Goal: Information Seeking & Learning: Learn about a topic

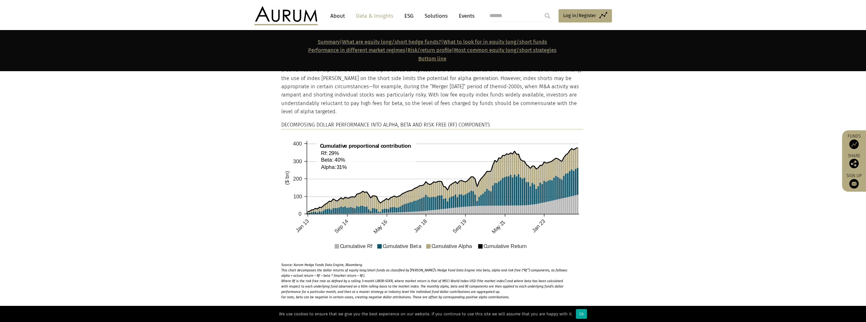
scroll to position [791, 0]
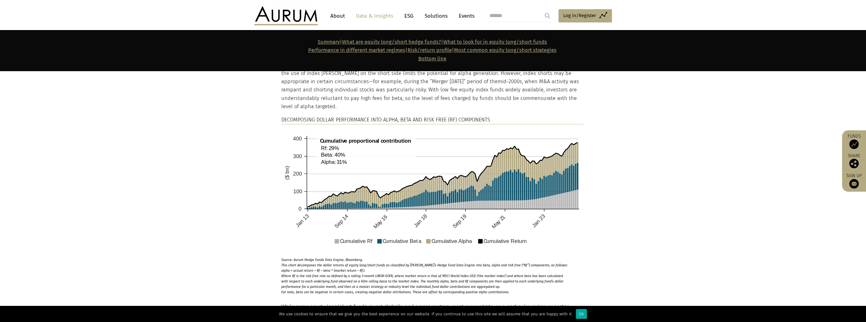
click at [616, 176] on section "Returns can be decomposed into Alpha , a measure of stock selection and portfol…" at bounding box center [433, 152] width 866 height 285
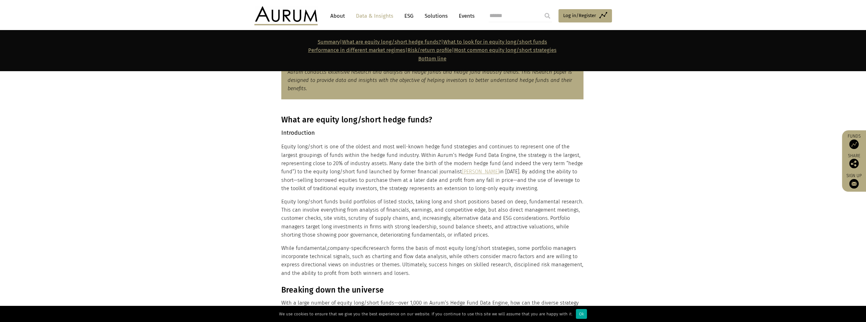
scroll to position [348, 0]
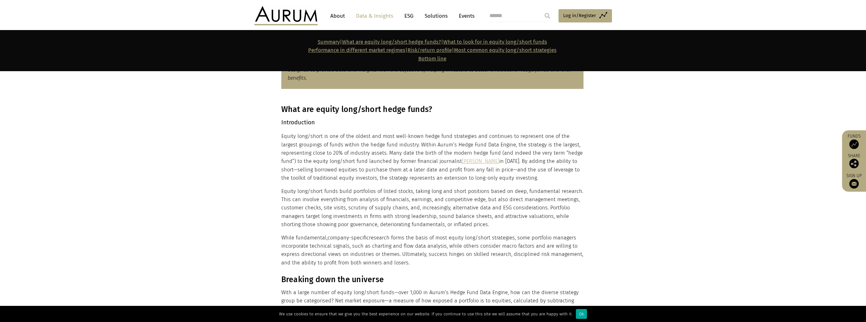
click at [578, 185] on div "What are equity long/short hedge funds? Introduction Equity long/short is one o…" at bounding box center [432, 186] width 302 height 162
click at [581, 164] on p "Equity long/short is one of the oldest and most well-known hedge fund strategie…" at bounding box center [432, 157] width 302 height 50
click at [567, 160] on p "Equity long/short is one of the oldest and most well-known hedge fund strategie…" at bounding box center [432, 157] width 302 height 50
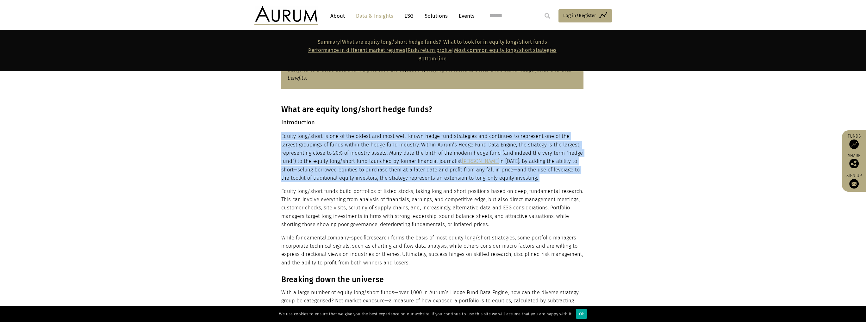
click at [567, 161] on p "Equity long/short is one of the oldest and most well-known hedge fund strategie…" at bounding box center [432, 157] width 302 height 50
click at [567, 177] on p "Equity long/short is one of the oldest and most well-known hedge fund strategie…" at bounding box center [432, 157] width 302 height 50
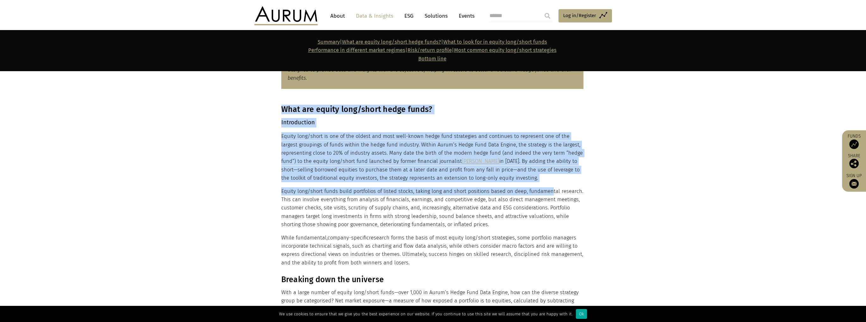
drag, startPoint x: 548, startPoint y: 184, endPoint x: 276, endPoint y: 135, distance: 276.7
click at [276, 135] on div "What are equity long/short hedge funds? Introduction Equity long/short is one o…" at bounding box center [433, 186] width 316 height 162
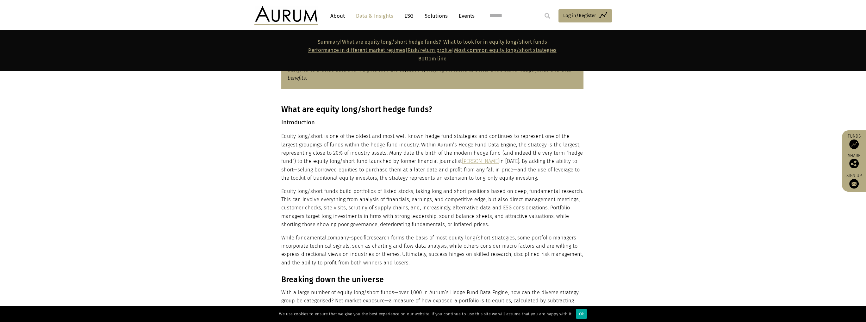
click at [279, 136] on div "What are equity long/short hedge funds? Introduction Equity long/short is one o…" at bounding box center [433, 186] width 316 height 162
click at [378, 158] on p "Equity long/short is one of the oldest and most well-known hedge fund strategie…" at bounding box center [432, 157] width 302 height 50
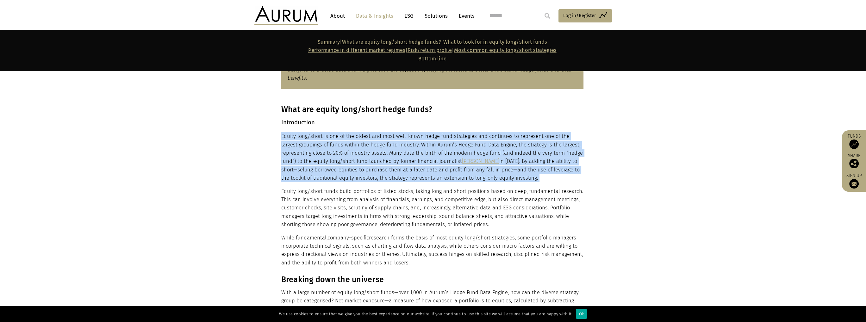
click at [378, 158] on p "Equity long/short is one of the oldest and most well-known hedge fund strategie…" at bounding box center [432, 157] width 302 height 50
click at [559, 181] on p "Equity long/short is one of the oldest and most well-known hedge fund strategie…" at bounding box center [432, 157] width 302 height 50
drag, startPoint x: 530, startPoint y: 178, endPoint x: 274, endPoint y: 135, distance: 259.5
click at [274, 135] on section "What are equity long/short hedge funds? Introduction Equity long/short is one o…" at bounding box center [433, 182] width 866 height 170
click at [294, 138] on p "Equity long/short is one of the oldest and most well-known hedge fund strategie…" at bounding box center [432, 157] width 302 height 50
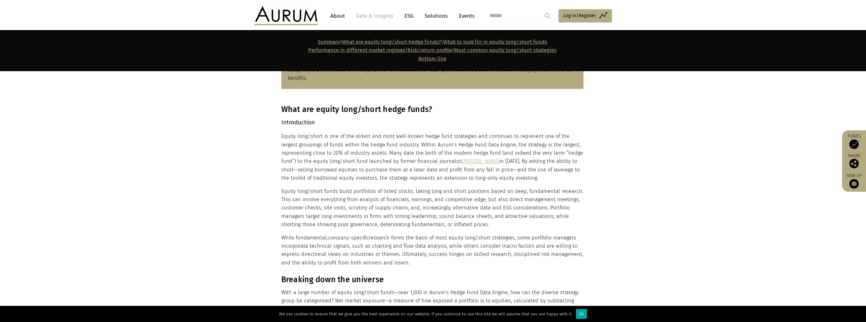
click at [284, 138] on p "Equity long/short is one of the oldest and most well-known hedge fund strategie…" at bounding box center [432, 157] width 302 height 50
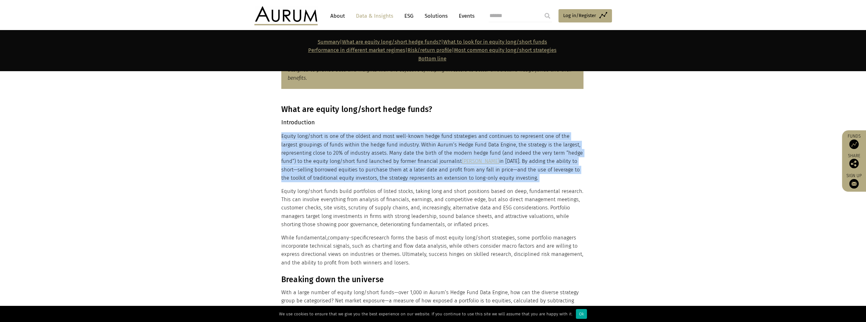
click at [284, 138] on p "Equity long/short is one of the oldest and most well-known hedge fund strategie…" at bounding box center [432, 157] width 302 height 50
click at [440, 150] on p "Equity long/short is one of the oldest and most well-known hedge fund strategie…" at bounding box center [432, 157] width 302 height 50
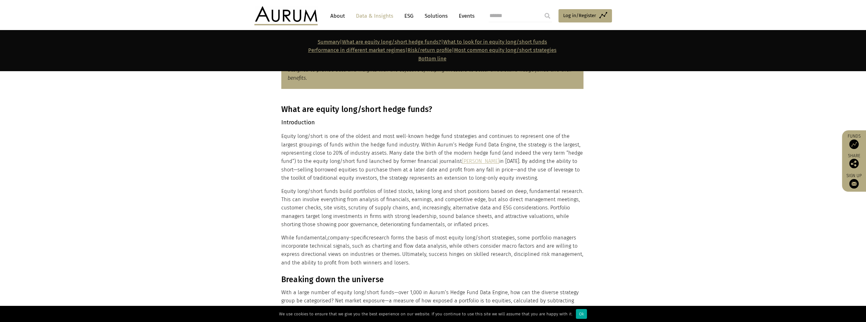
click at [440, 150] on p "Equity long/short is one of the oldest and most well-known hedge fund strategie…" at bounding box center [432, 157] width 302 height 50
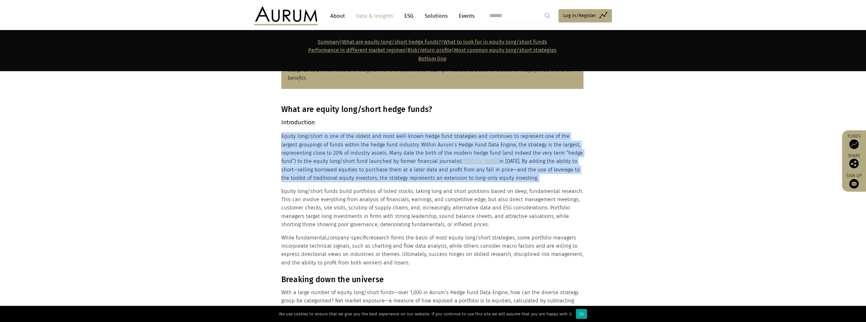
click at [440, 150] on p "Equity long/short is one of the oldest and most well-known hedge fund strategie…" at bounding box center [432, 157] width 302 height 50
click at [524, 177] on p "Equity long/short is one of the oldest and most well-known hedge fund strategie…" at bounding box center [432, 157] width 302 height 50
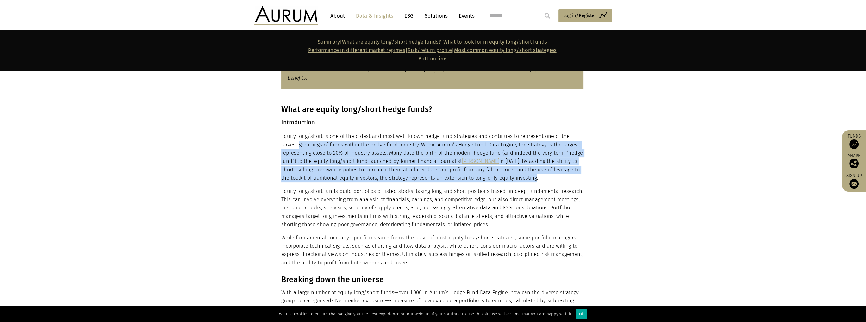
drag, startPoint x: 525, startPoint y: 176, endPoint x: 281, endPoint y: 146, distance: 245.9
click at [281, 146] on p "Equity long/short is one of the oldest and most well-known hedge fund strategie…" at bounding box center [432, 157] width 302 height 50
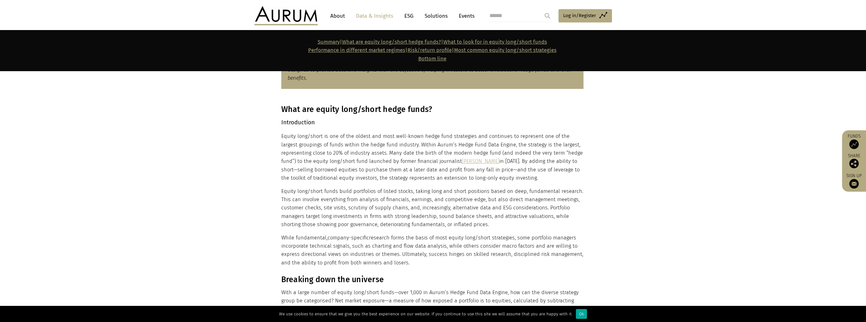
click at [282, 139] on p "Equity long/short is one of the oldest and most well-known hedge fund strategie…" at bounding box center [432, 157] width 302 height 50
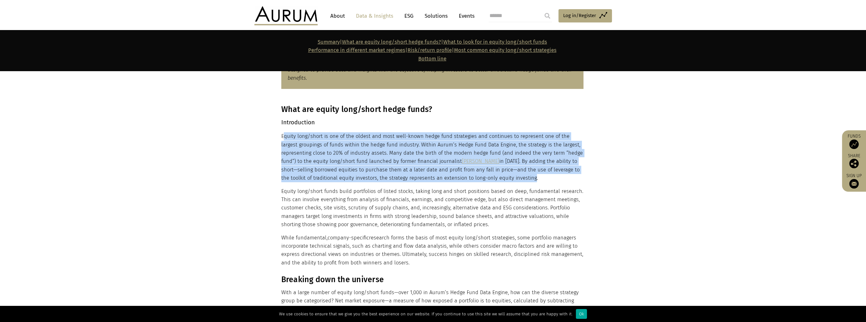
drag, startPoint x: 282, startPoint y: 136, endPoint x: 538, endPoint y: 180, distance: 259.3
click at [538, 180] on p "Equity long/short is one of the oldest and most well-known hedge fund strategie…" at bounding box center [432, 157] width 302 height 50
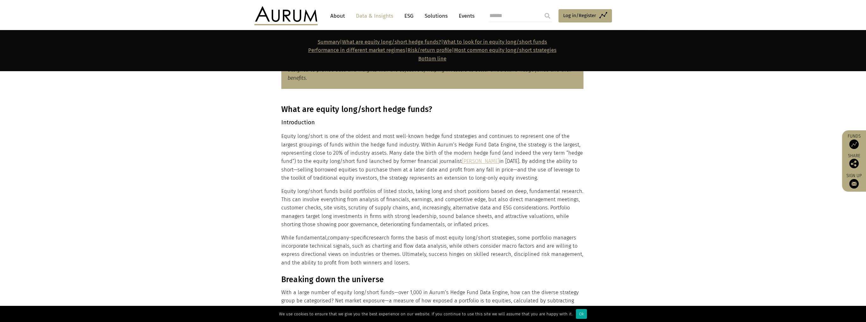
click at [534, 183] on div "What are equity long/short hedge funds? Introduction Equity long/short is one o…" at bounding box center [432, 186] width 302 height 162
click at [404, 151] on p "Equity long/short is one of the oldest and most well-known hedge fund strategie…" at bounding box center [432, 157] width 302 height 50
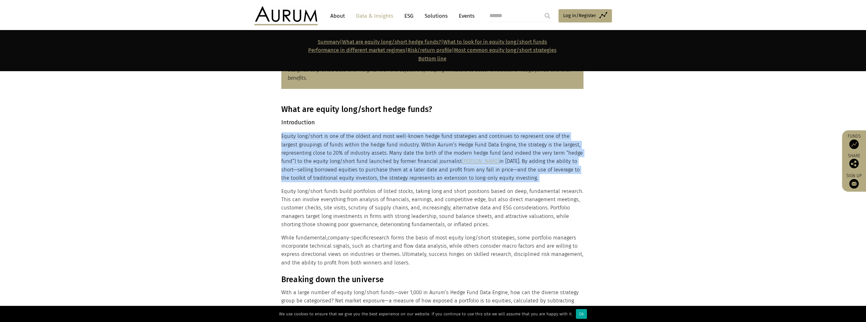
click at [404, 151] on p "Equity long/short is one of the oldest and most well-known hedge fund strategie…" at bounding box center [432, 157] width 302 height 50
click at [548, 180] on p "Equity long/short is one of the oldest and most well-known hedge fund strategie…" at bounding box center [432, 157] width 302 height 50
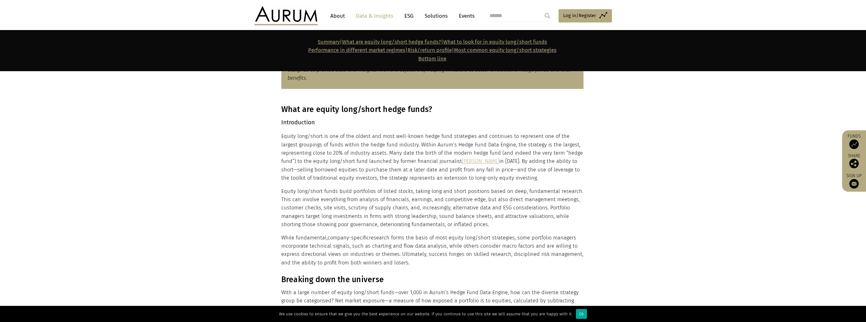
click at [593, 176] on section "What are equity long/short hedge funds? Introduction Equity long/short is one o…" at bounding box center [433, 182] width 866 height 170
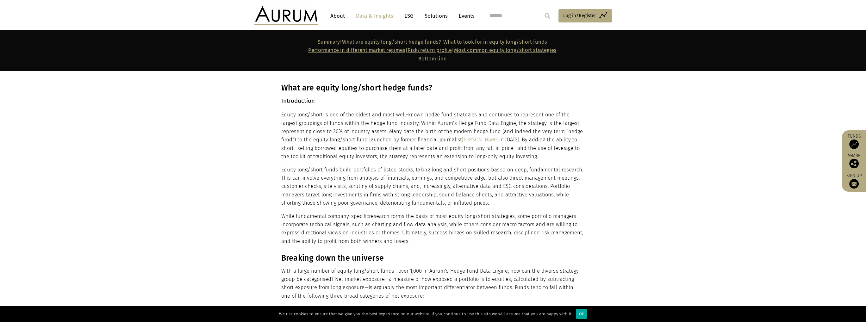
scroll to position [380, 0]
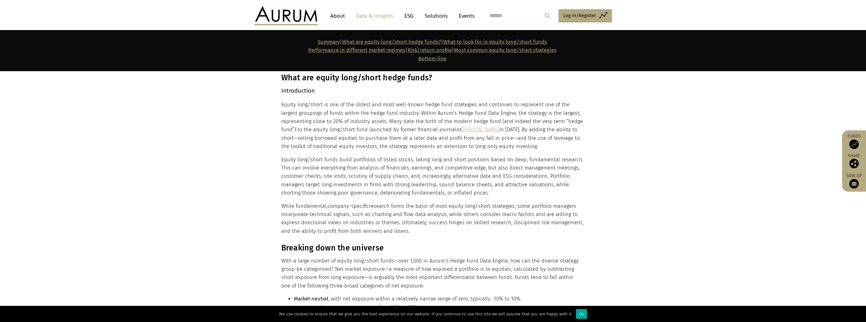
click at [538, 132] on p "Equity long/short is one of the oldest and most well-known hedge fund strategie…" at bounding box center [432, 126] width 302 height 50
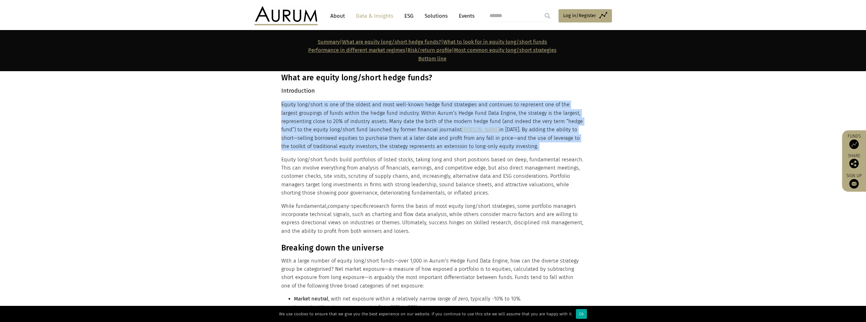
click at [538, 132] on p "Equity long/short is one of the oldest and most well-known hedge fund strategie…" at bounding box center [432, 126] width 302 height 50
click at [542, 148] on p "Equity long/short is one of the oldest and most well-known hedge fund strategie…" at bounding box center [432, 126] width 302 height 50
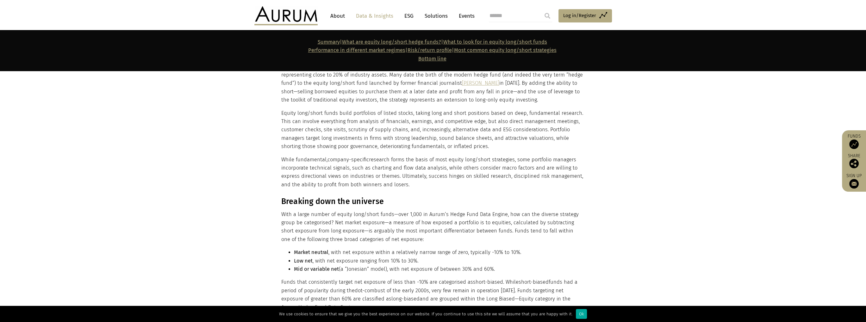
scroll to position [411, 0]
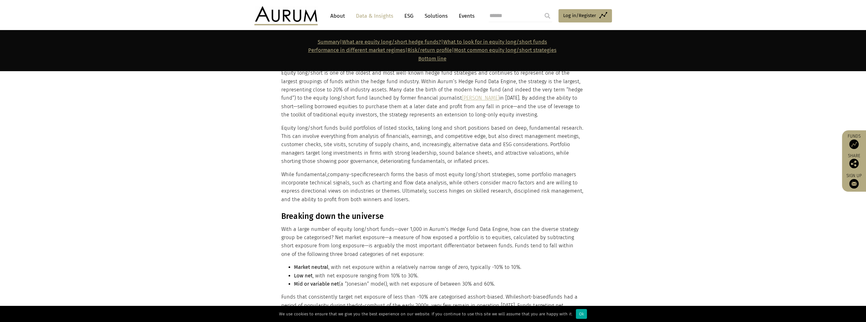
click at [410, 144] on p "Equity long/short funds build portfolios of listed stocks, taking long and shor…" at bounding box center [432, 145] width 302 height 42
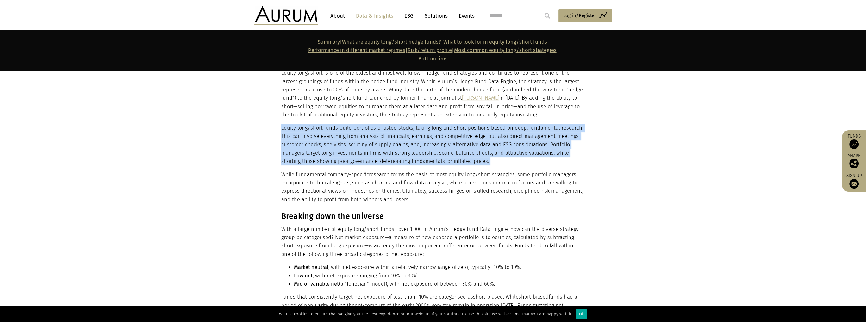
click at [410, 144] on p "Equity long/short funds build portfolios of listed stocks, taking long and shor…" at bounding box center [432, 145] width 302 height 42
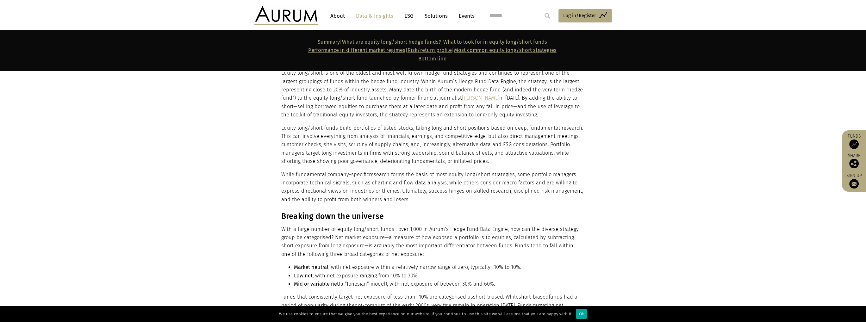
click at [632, 151] on section "What are equity long/short hedge funds? Introduction Equity long/short is one o…" at bounding box center [433, 119] width 866 height 170
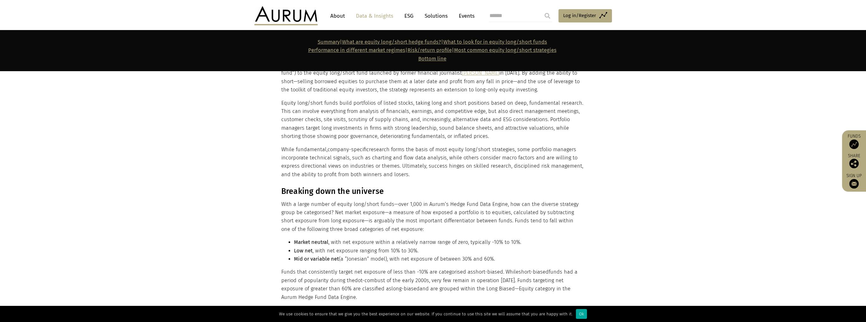
scroll to position [474, 0]
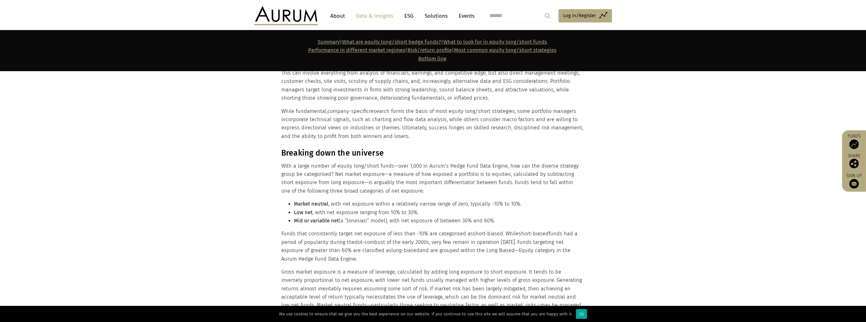
click at [628, 214] on section "Breaking down the universe With a large number of equity long/short funds—over …" at bounding box center [433, 233] width 866 height 186
